Goal: Task Accomplishment & Management: Manage account settings

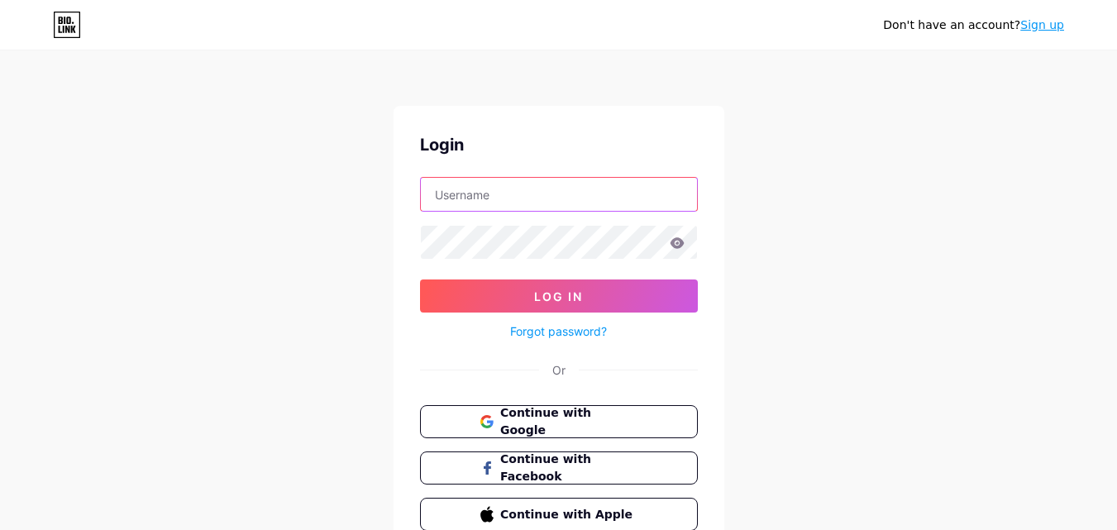
click at [579, 201] on input "text" at bounding box center [559, 194] width 276 height 33
click at [633, 198] on input "[EMAIL_ADDRESS][DOMAIN_NAME]" at bounding box center [559, 194] width 276 height 33
type input "t"
type input "[EMAIL_ADDRESS][DOMAIN_NAME]"
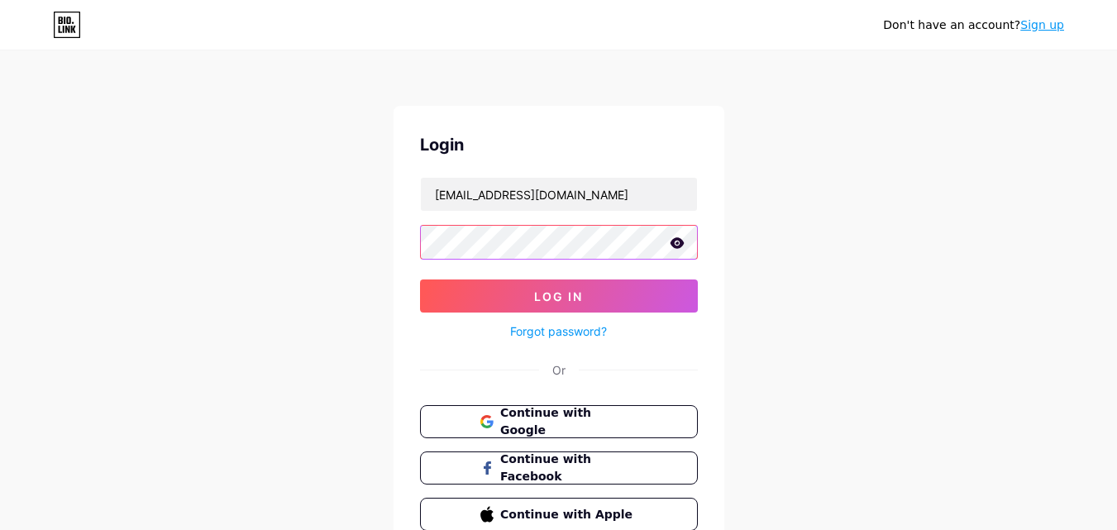
click at [420, 279] on button "Log In" at bounding box center [559, 295] width 278 height 33
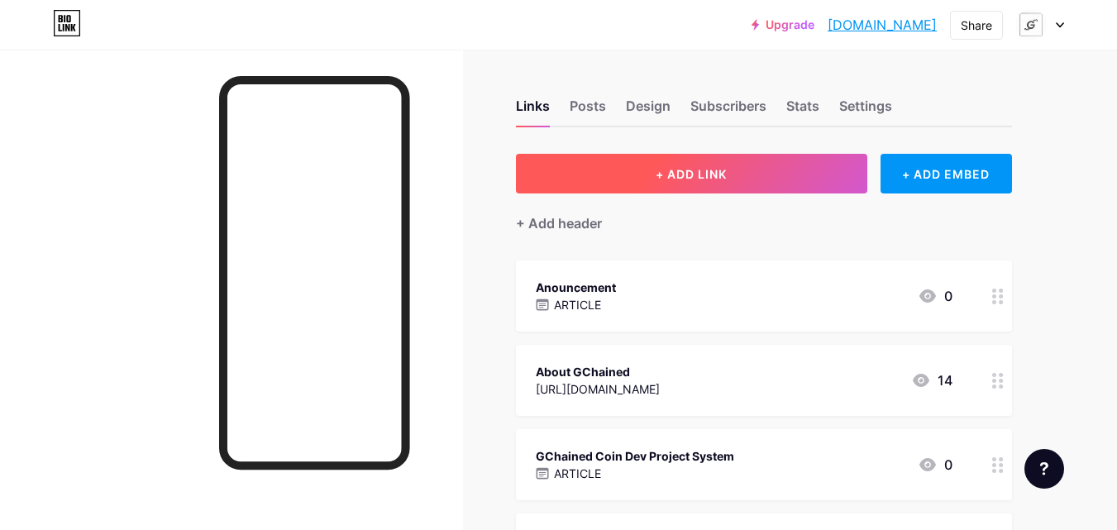
click at [652, 180] on button "+ ADD LINK" at bounding box center [691, 174] width 351 height 40
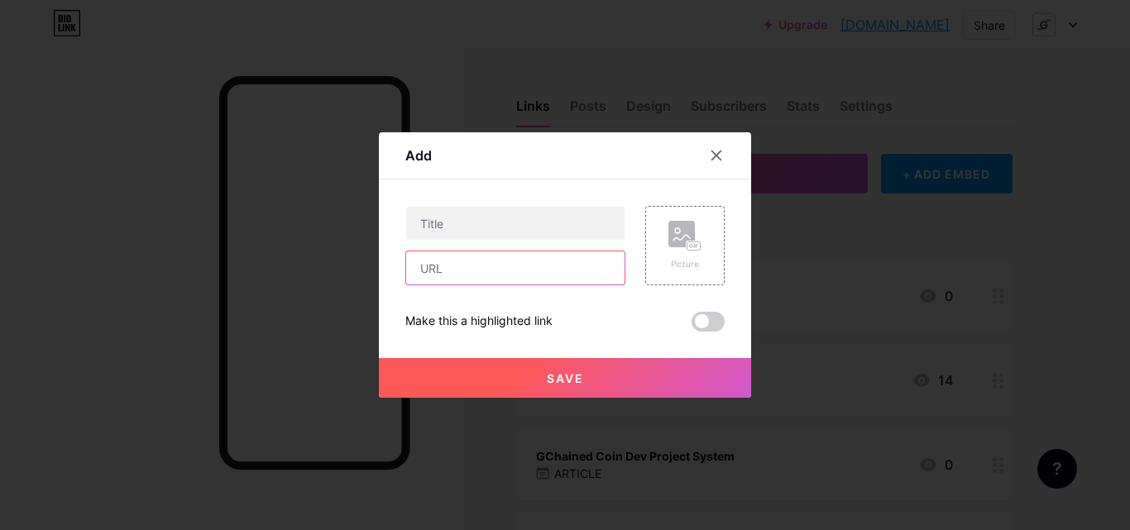
click at [548, 275] on input "text" at bounding box center [515, 267] width 218 height 33
paste input "[URL][DOMAIN_NAME]"
type input "[URL][DOMAIN_NAME]"
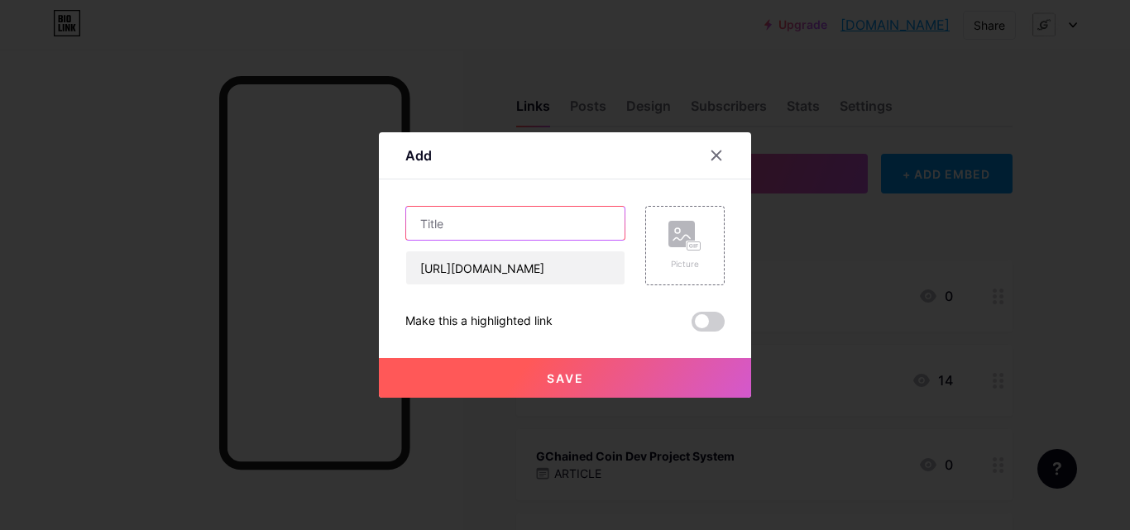
click at [566, 209] on input "text" at bounding box center [515, 223] width 218 height 33
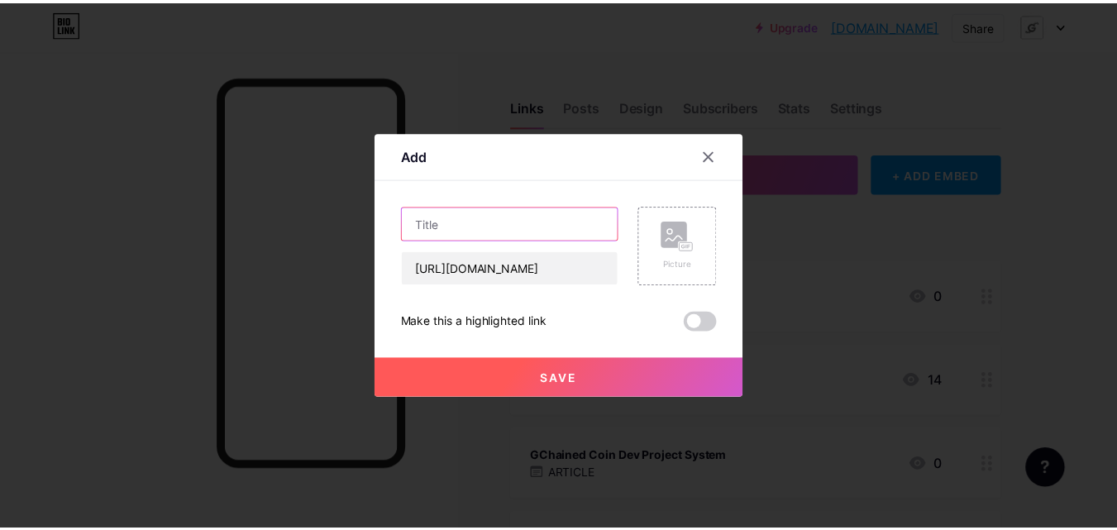
scroll to position [0, 0]
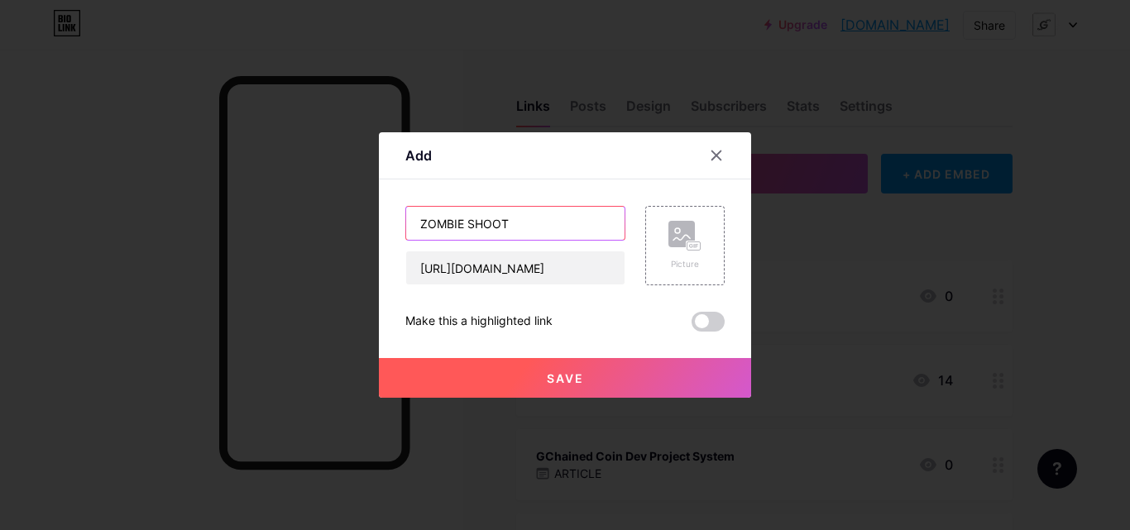
type input "ZOMBIE SHOOT"
click at [585, 368] on button "Save" at bounding box center [565, 378] width 372 height 40
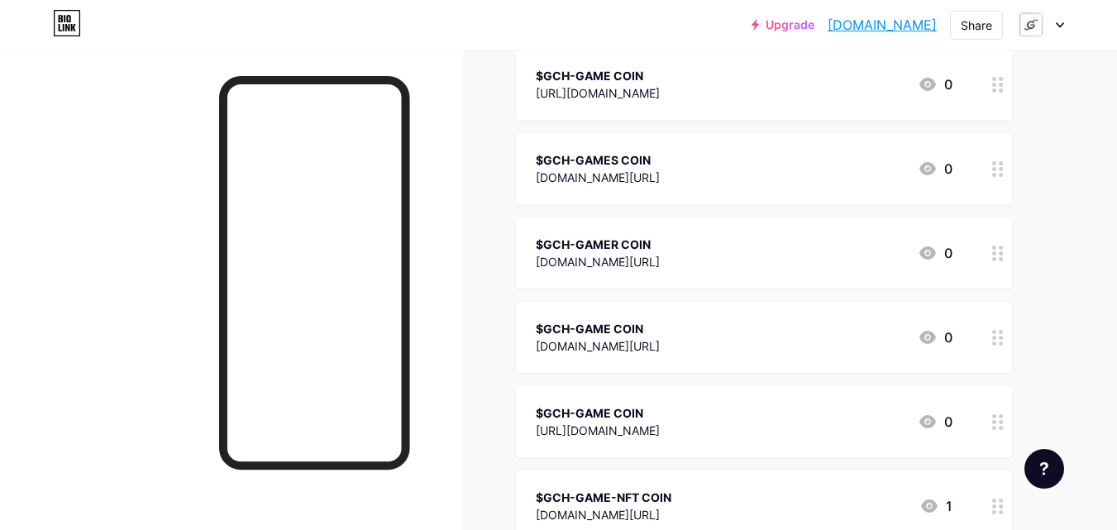
scroll to position [7305, 0]
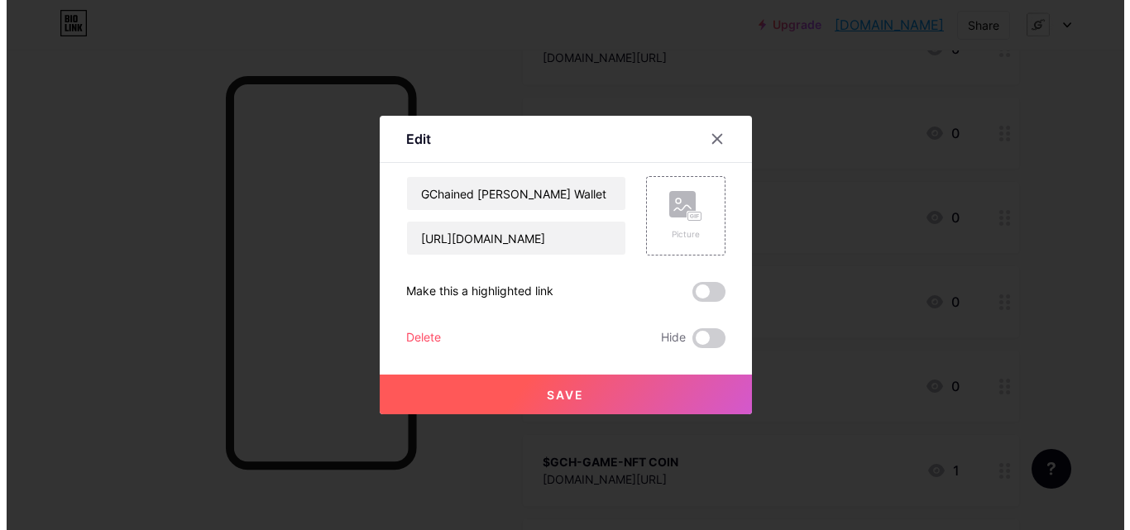
scroll to position [0, 0]
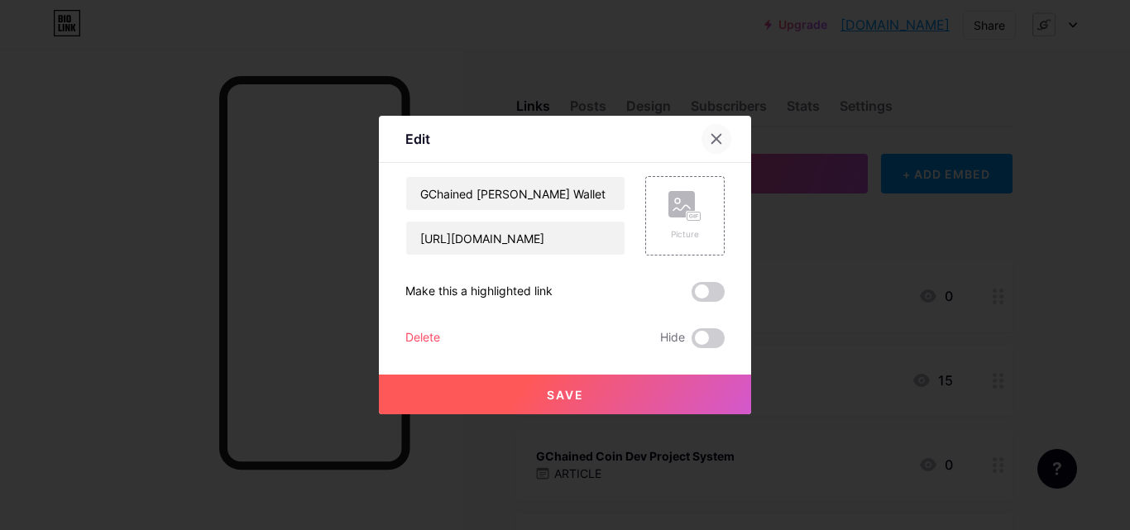
click at [717, 136] on icon at bounding box center [715, 138] width 13 height 13
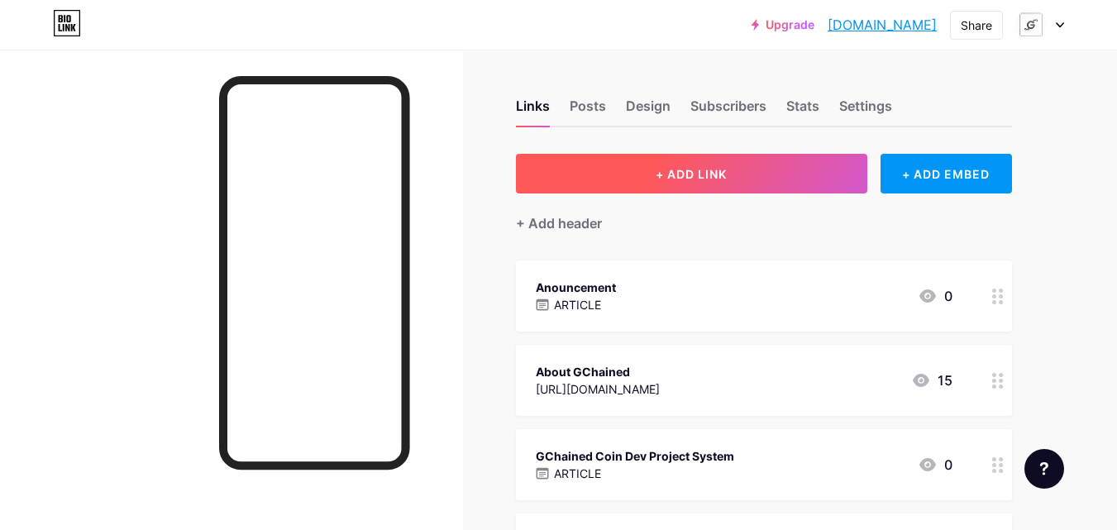
click at [715, 171] on span "+ ADD LINK" at bounding box center [691, 174] width 71 height 14
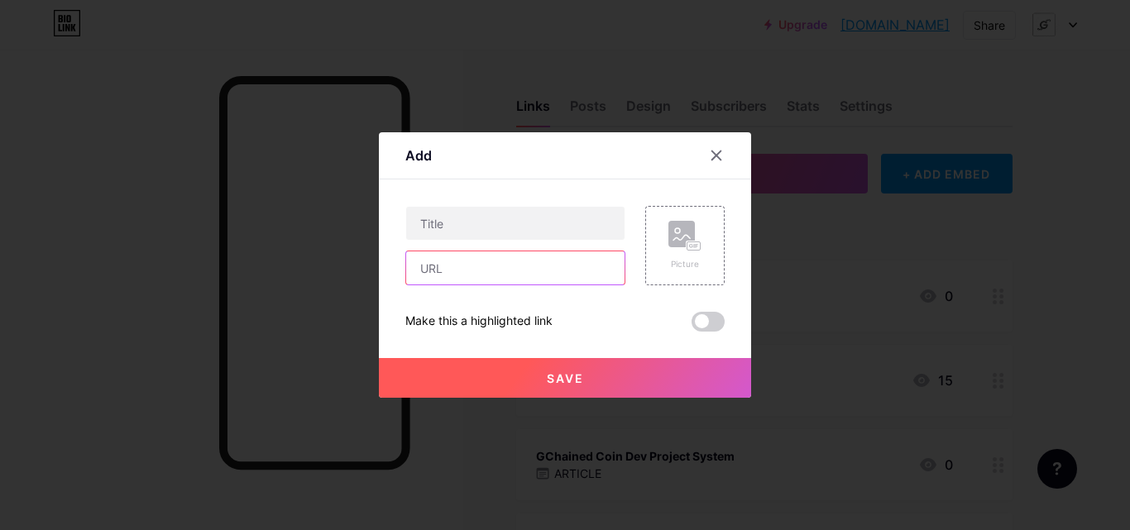
click at [563, 256] on input "text" at bounding box center [515, 267] width 218 height 33
paste input "[URL][DOMAIN_NAME]"
type input "[URL][DOMAIN_NAME]"
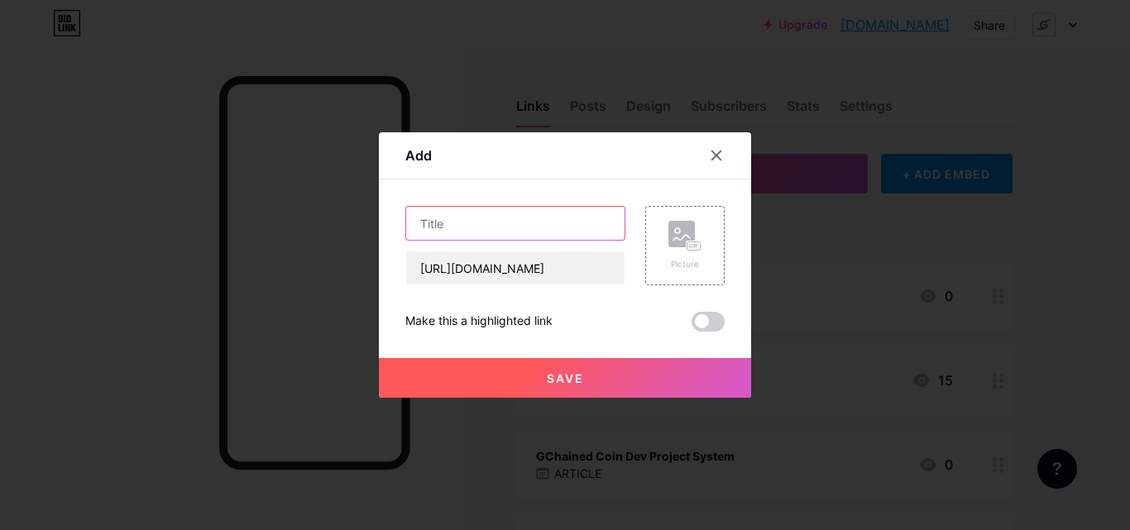
click at [452, 217] on input "text" at bounding box center [515, 223] width 218 height 33
paste input "Zom-World @zom_world_bot World's Hardest Mobile Zombie Game"
type input "Zom-World @zom_world_bot World's Hardest Mobile Zombie Game"
click at [564, 376] on span "Save" at bounding box center [565, 378] width 37 height 14
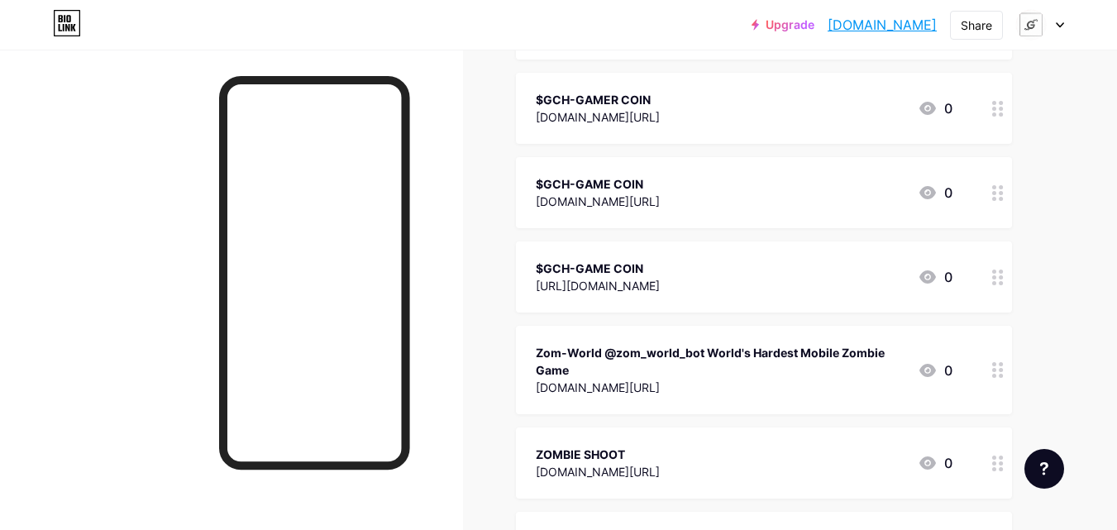
scroll to position [0, 0]
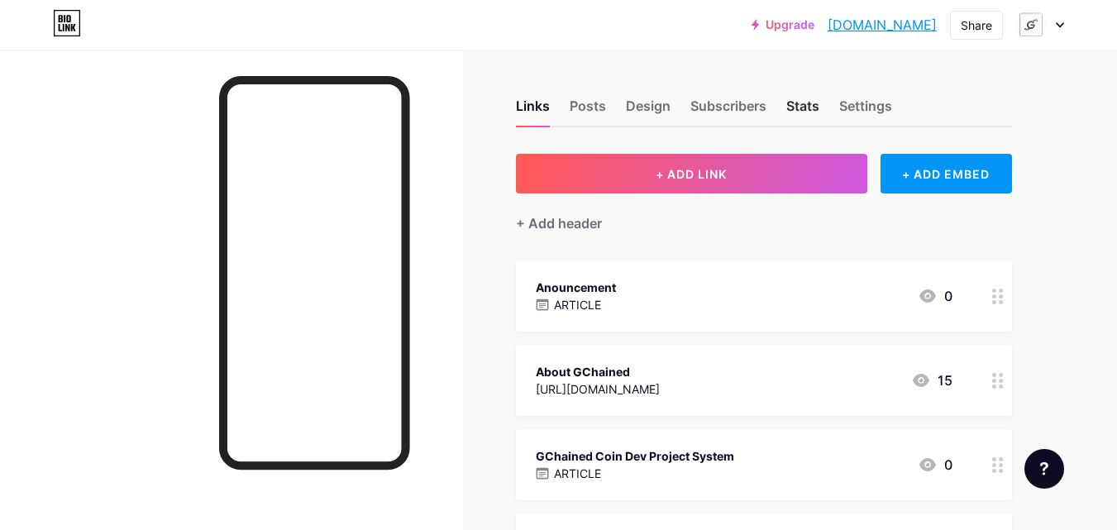
click at [800, 104] on div "Stats" at bounding box center [802, 111] width 33 height 30
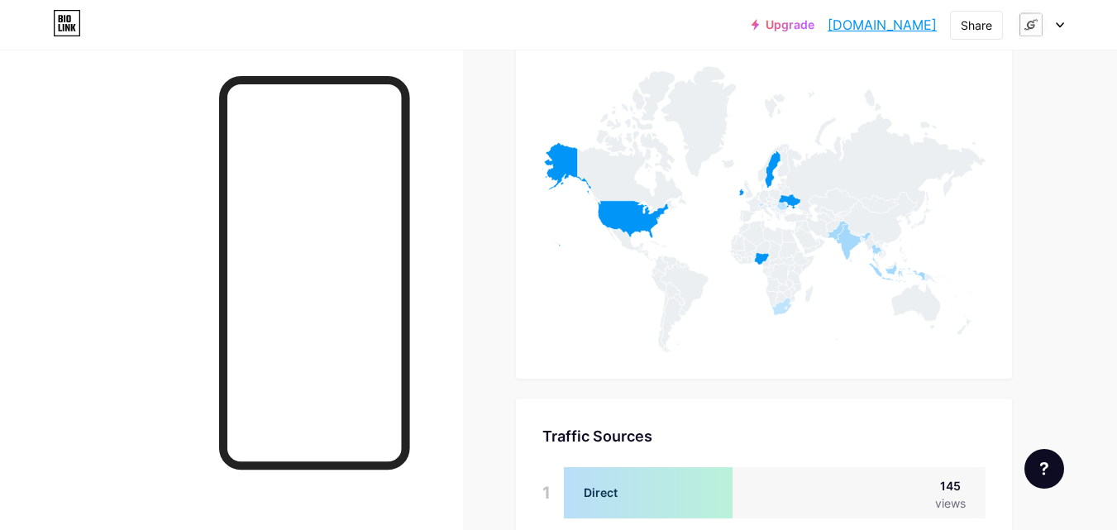
scroll to position [6519, 0]
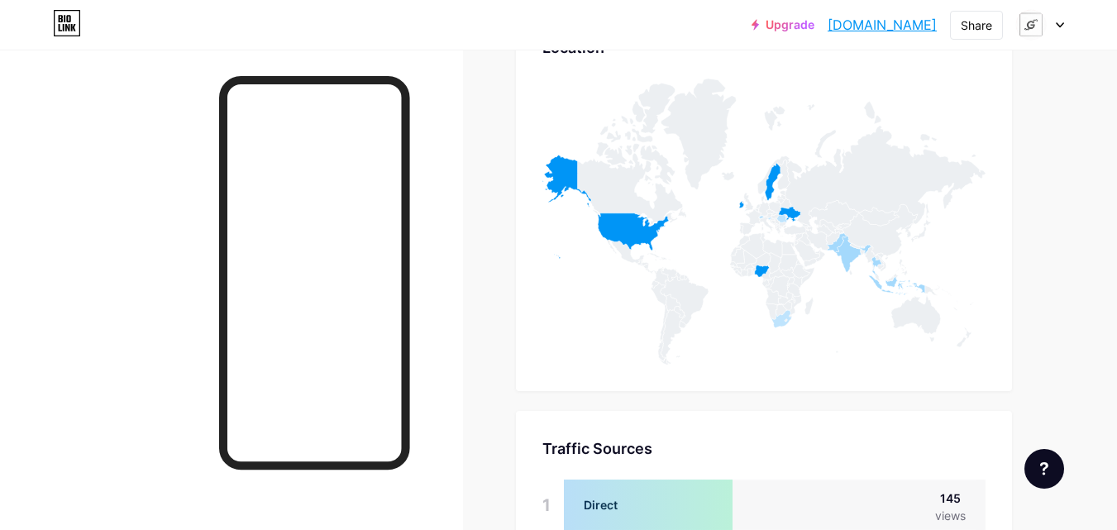
click at [1060, 22] on icon at bounding box center [1060, 25] width 8 height 6
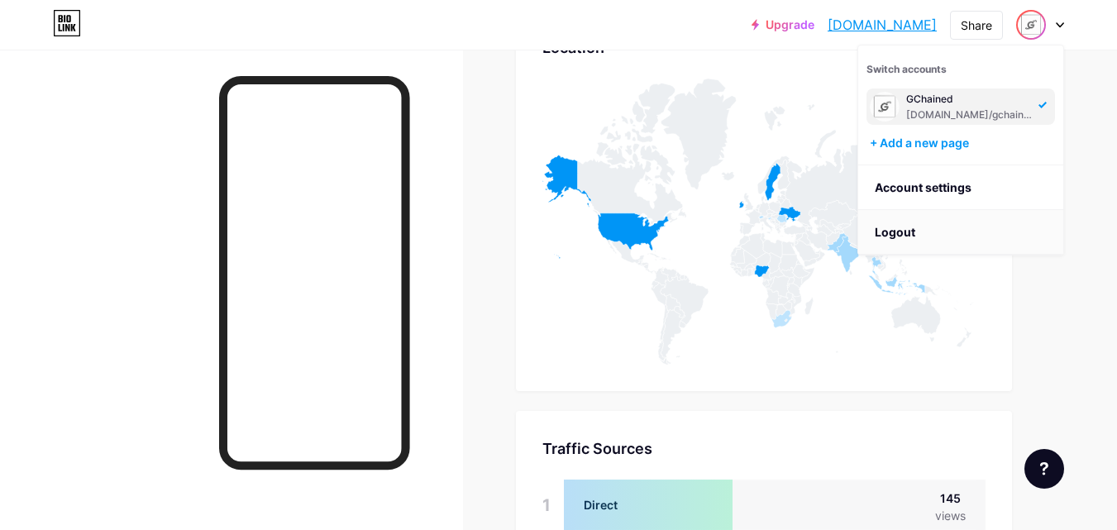
click at [995, 242] on li "Logout" at bounding box center [960, 232] width 205 height 45
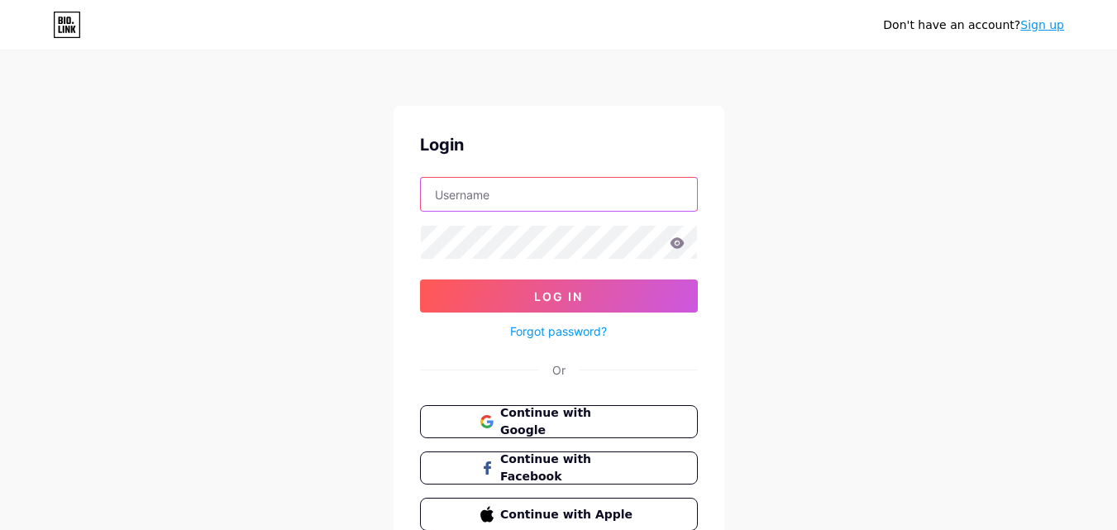
click at [550, 208] on input "text" at bounding box center [559, 194] width 276 height 33
type input "[EMAIL_ADDRESS][DOMAIN_NAME]"
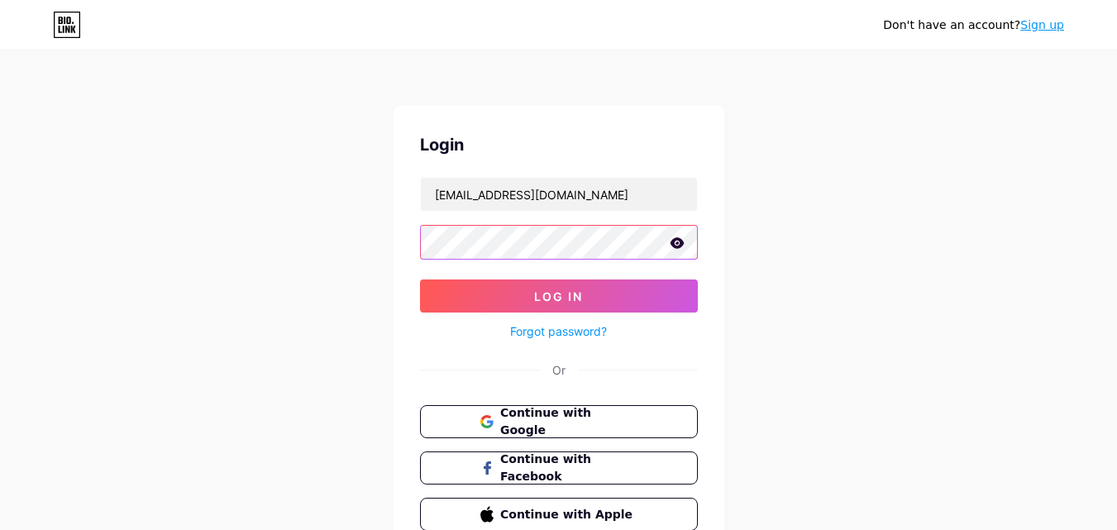
click at [420, 279] on button "Log In" at bounding box center [559, 295] width 278 height 33
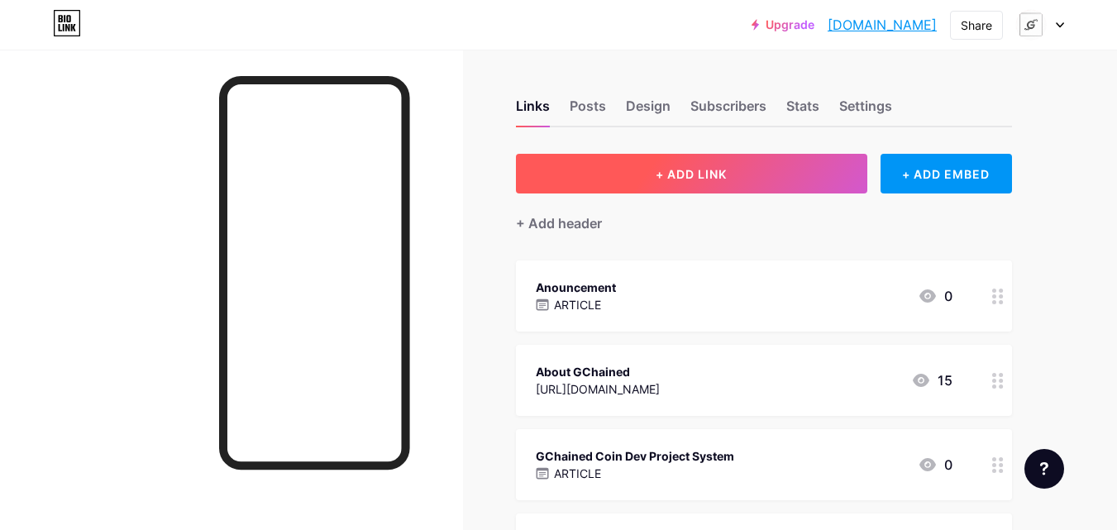
click at [621, 184] on button "+ ADD LINK" at bounding box center [691, 174] width 351 height 40
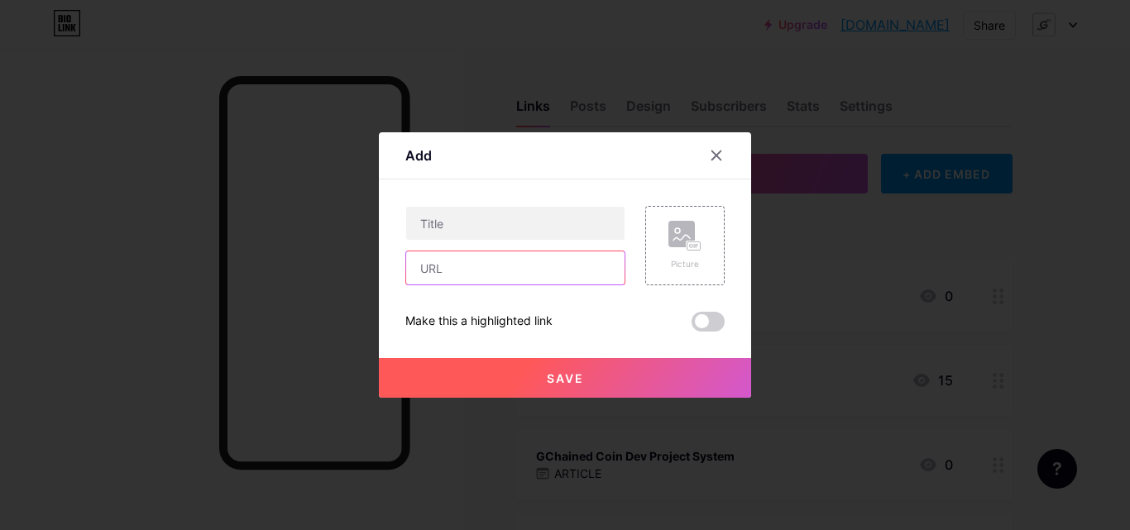
click at [510, 279] on input "text" at bounding box center [515, 267] width 218 height 33
paste input "[URL][DOMAIN_NAME]"
type input "[URL][DOMAIN_NAME]"
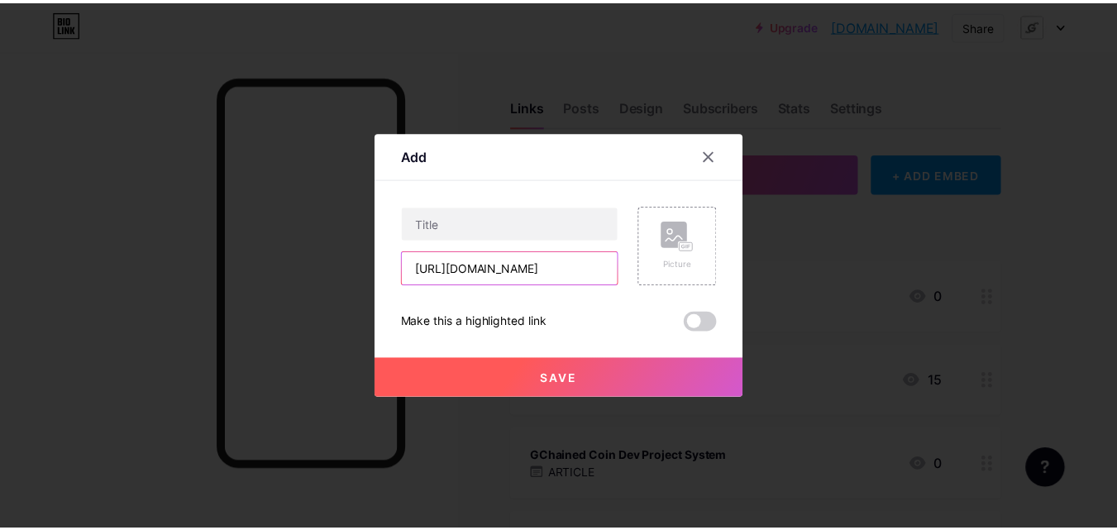
scroll to position [0, 0]
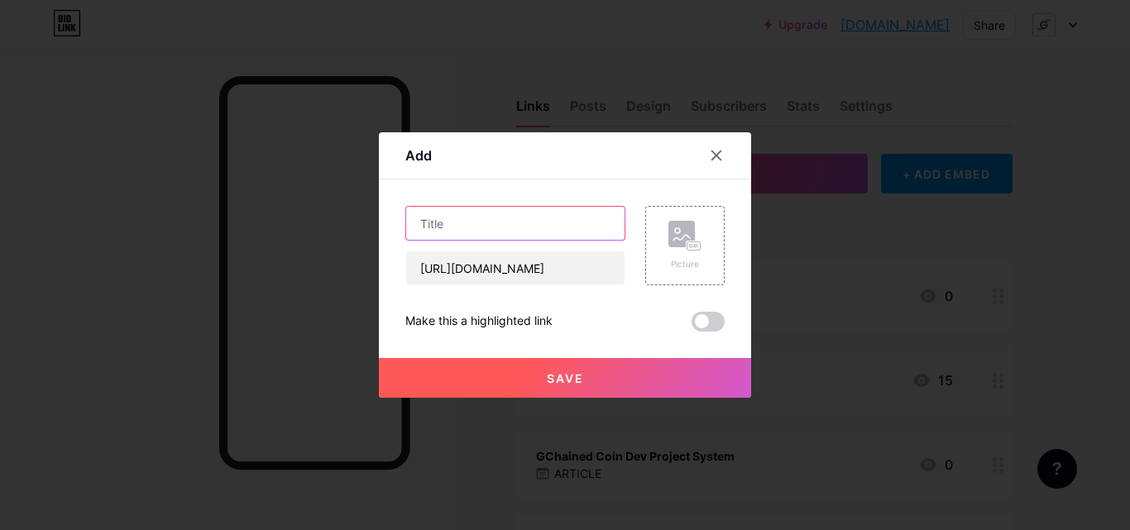
click at [460, 222] on input "text" at bounding box center [515, 223] width 218 height 33
paste input "GChained Bit Crow Coin"
click at [523, 225] on input "GChained Bit Crow Coin" at bounding box center [515, 223] width 218 height 33
type input "GChained Coin"
click at [575, 383] on span "Save" at bounding box center [565, 378] width 37 height 14
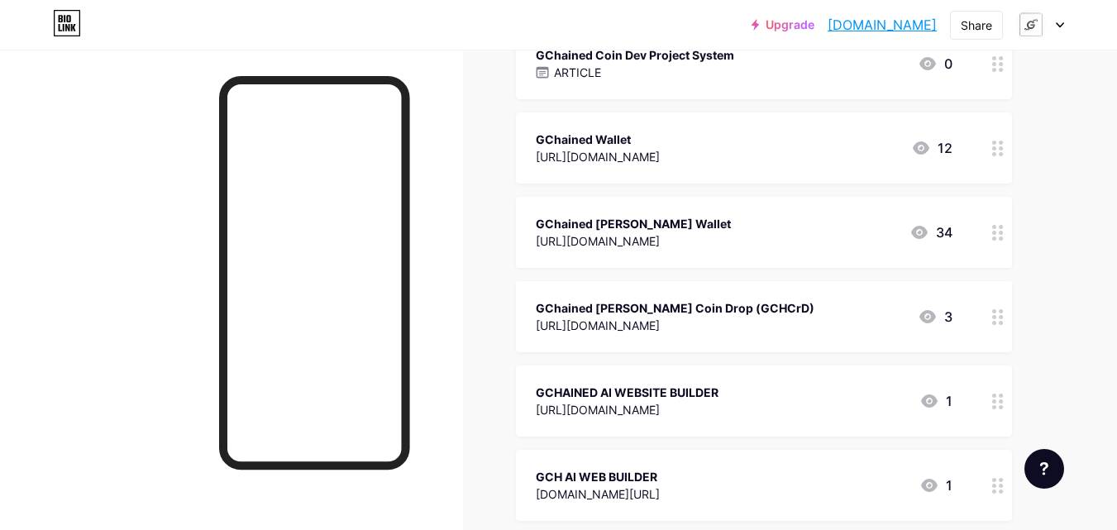
scroll to position [509, 0]
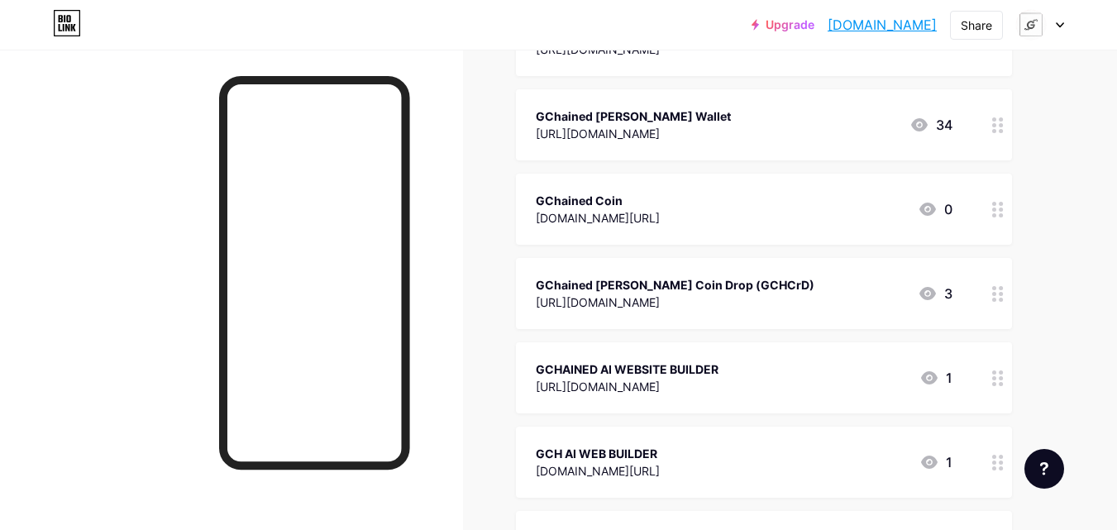
click at [833, 212] on div "GChained Coin [DOMAIN_NAME][URL] 0" at bounding box center [744, 209] width 417 height 38
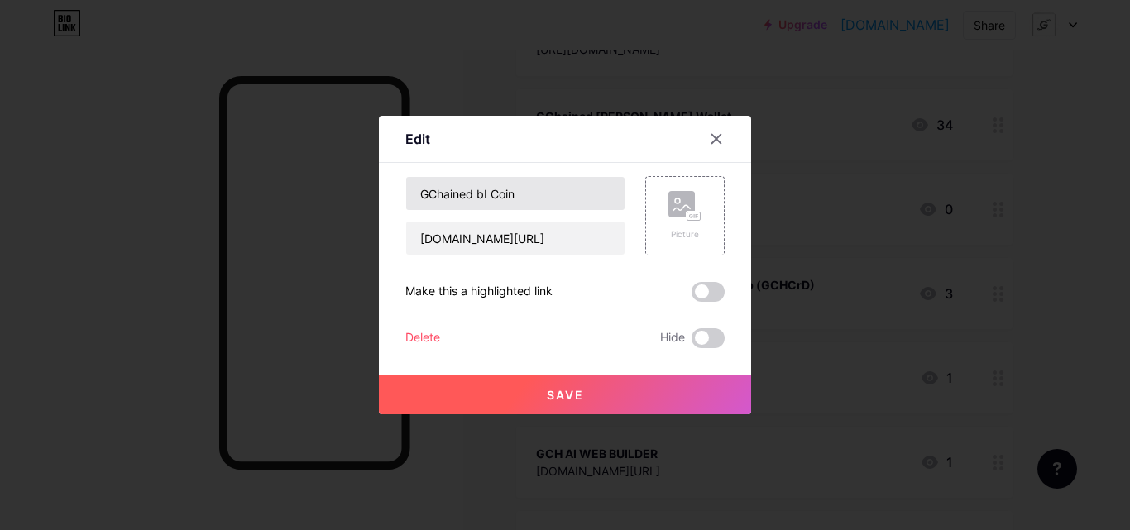
type input "GChained bIT Coin"
click at [550, 396] on span "Save" at bounding box center [565, 395] width 37 height 14
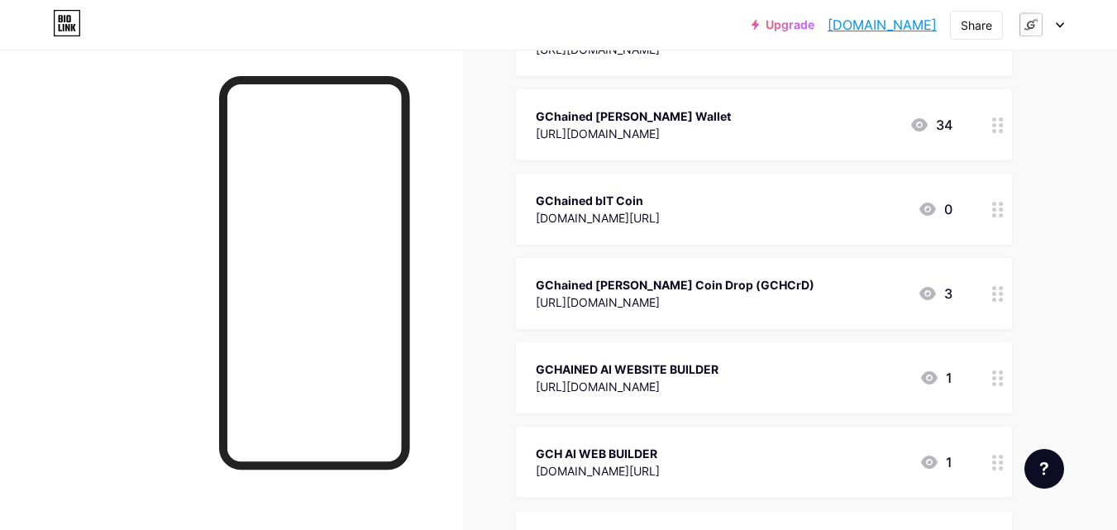
click at [1064, 27] on div "Upgrade [DOMAIN_NAME]... [DOMAIN_NAME] Share Switch accounts GChained [DOMAIN_N…" at bounding box center [558, 25] width 1117 height 30
click at [1061, 27] on icon at bounding box center [1060, 25] width 8 height 6
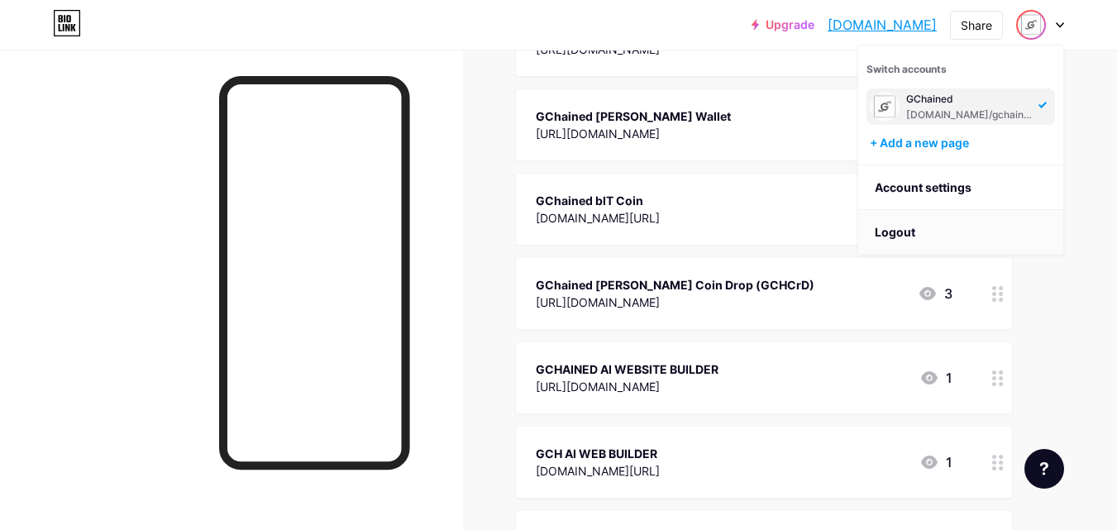
click at [1036, 236] on li "Logout" at bounding box center [960, 232] width 205 height 45
